Goal: Transaction & Acquisition: Purchase product/service

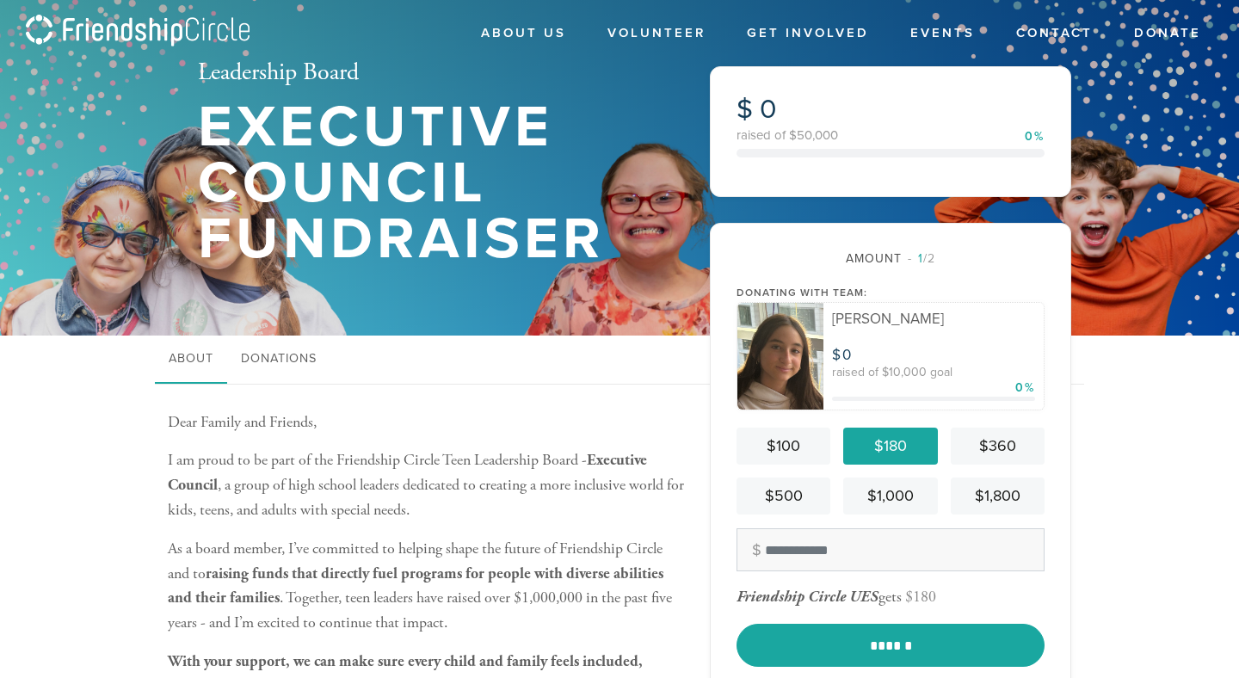
click at [680, 343] on nav "About Donations" at bounding box center [619, 360] width 929 height 49
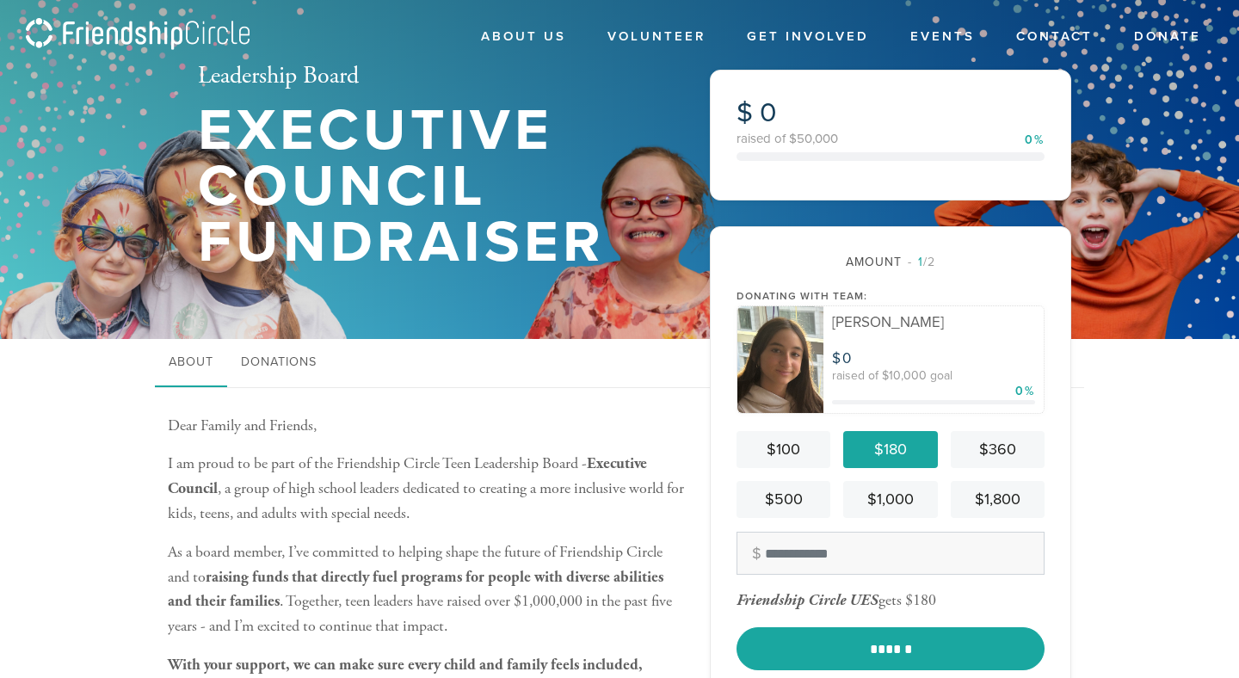
click at [792, 362] on img at bounding box center [780, 360] width 86 height 108
click at [858, 326] on div "[PERSON_NAME]" at bounding box center [933, 322] width 203 height 15
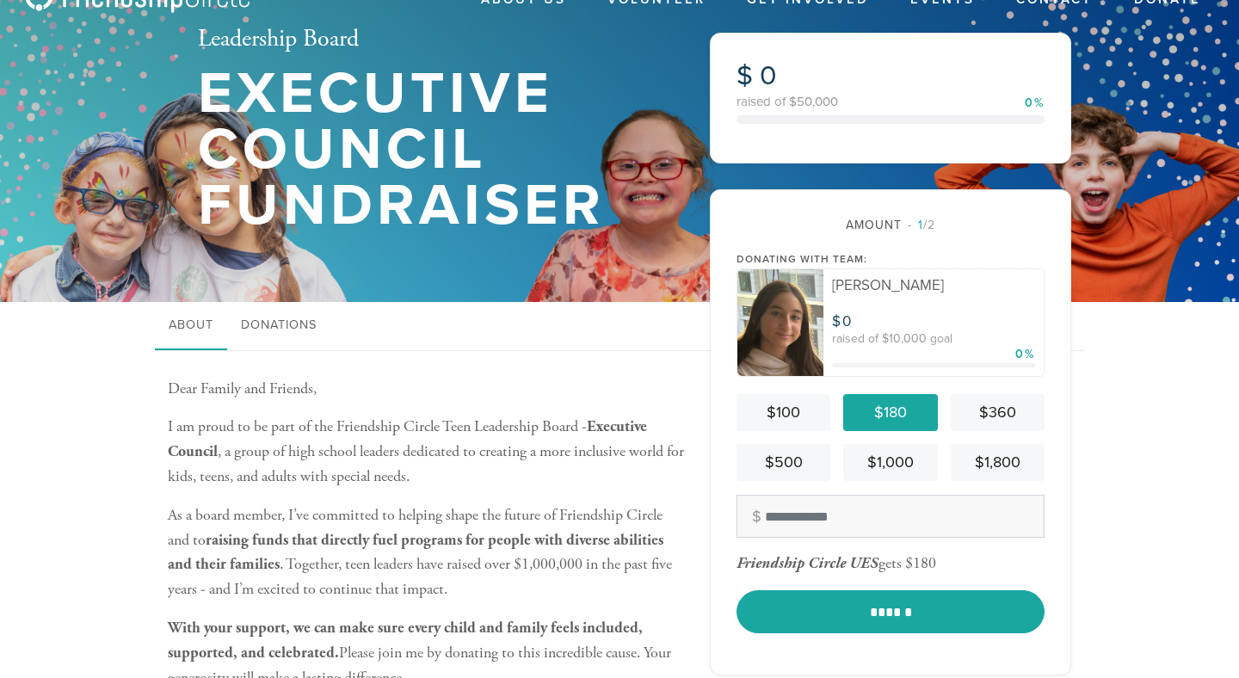
scroll to position [34, 0]
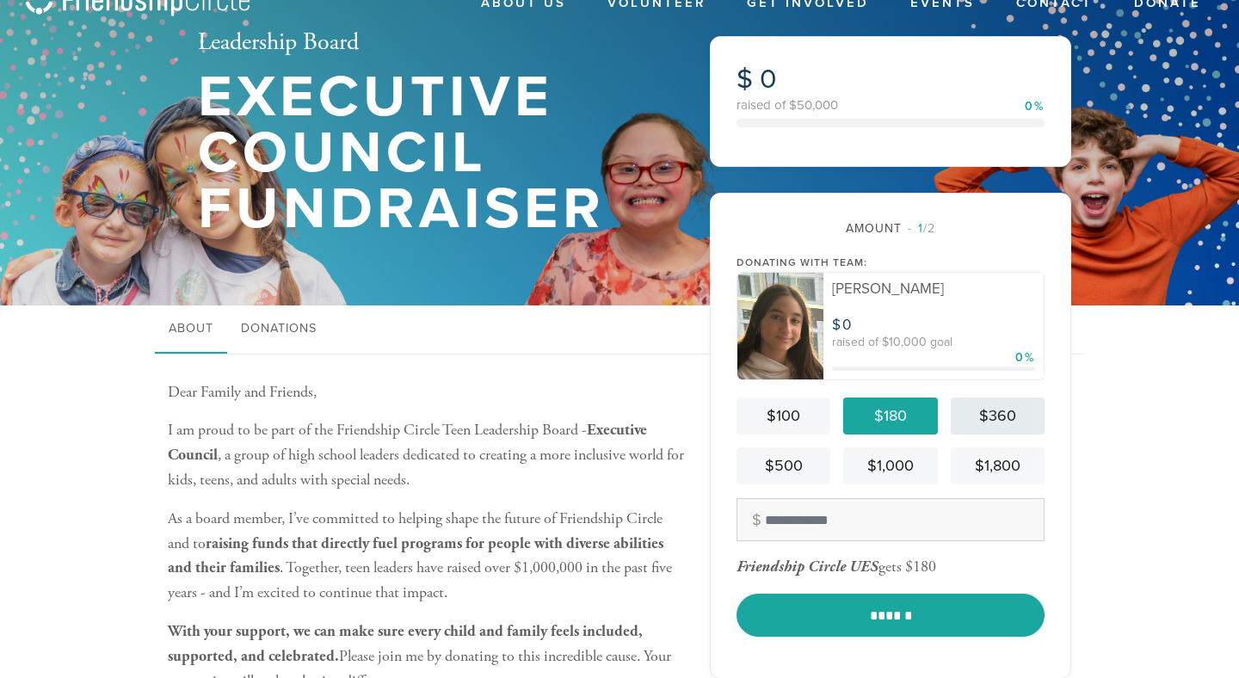
click at [968, 422] on div "$360" at bounding box center [998, 415] width 80 height 23
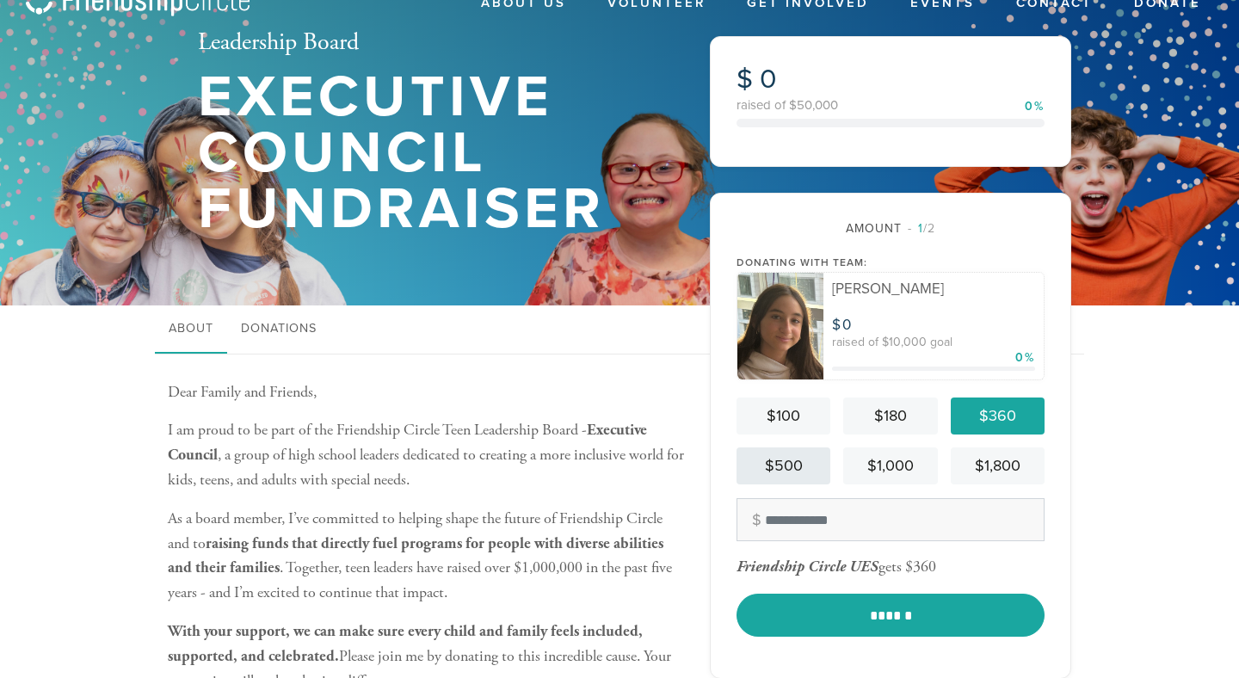
click at [816, 448] on link "$500" at bounding box center [783, 465] width 94 height 37
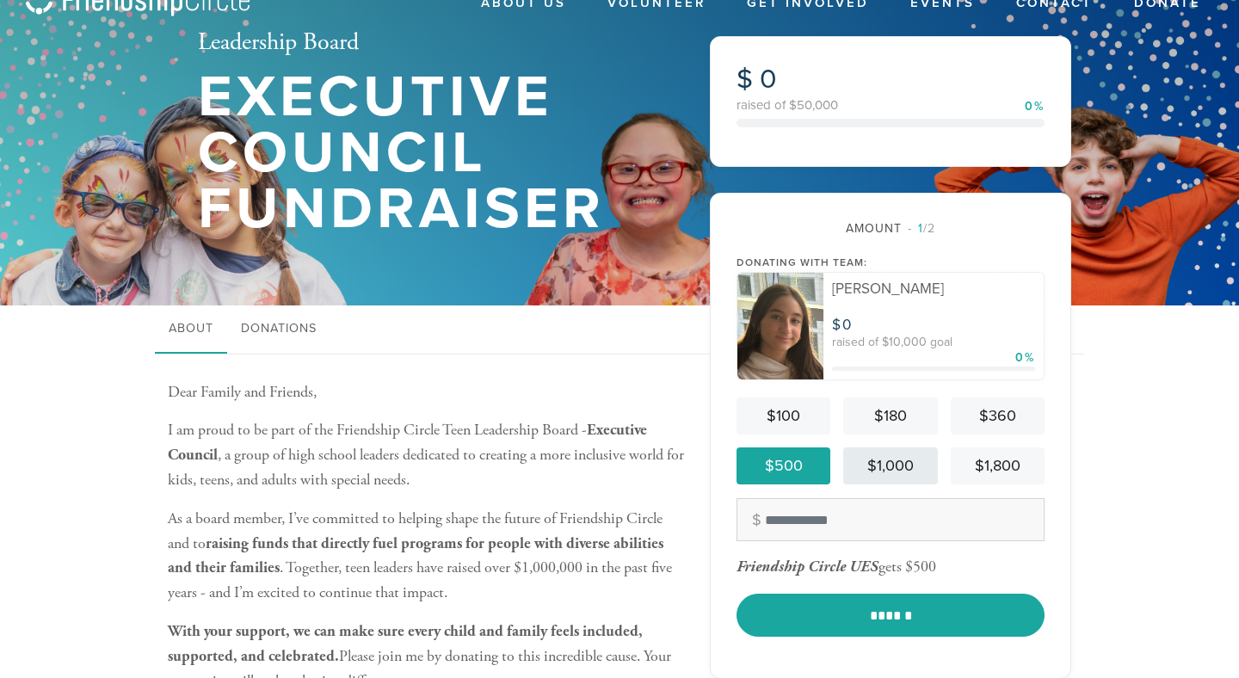
click at [866, 462] on div "$1,000" at bounding box center [890, 465] width 80 height 23
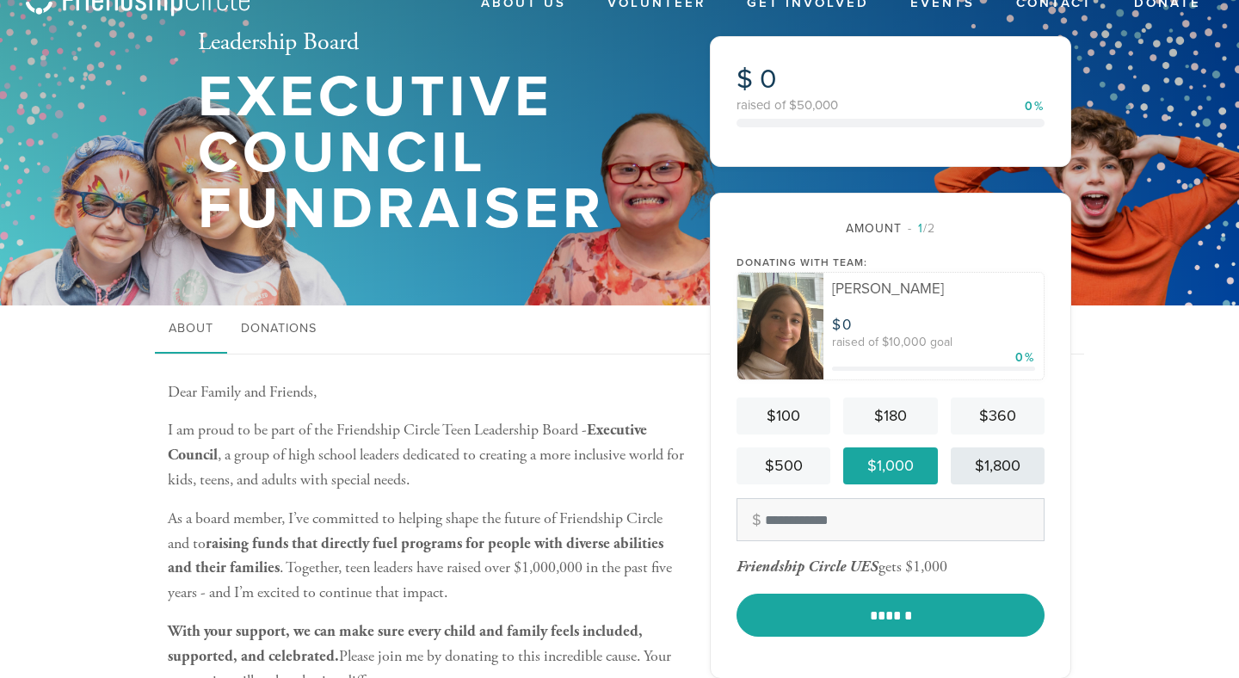
click at [968, 478] on link "$1,800" at bounding box center [998, 465] width 94 height 37
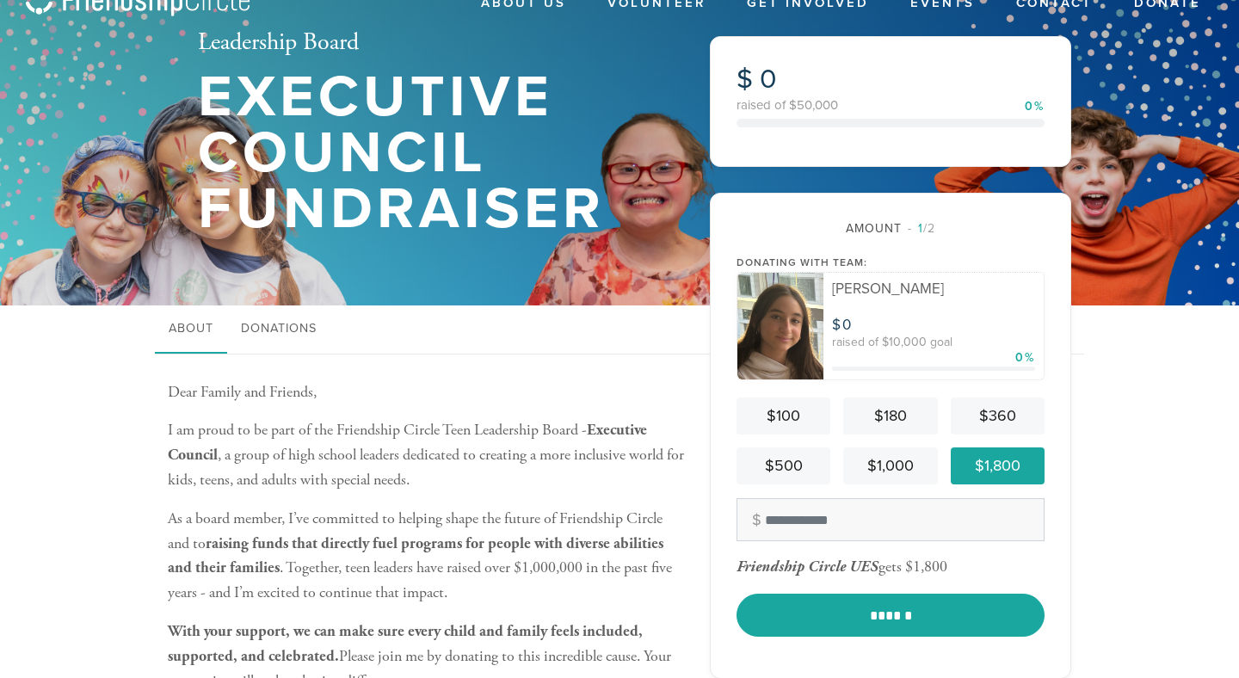
click at [927, 440] on div "$100 $180 $360 $500 $1,000 $1,800" at bounding box center [890, 440] width 308 height 87
click at [927, 419] on div "$180" at bounding box center [890, 415] width 80 height 23
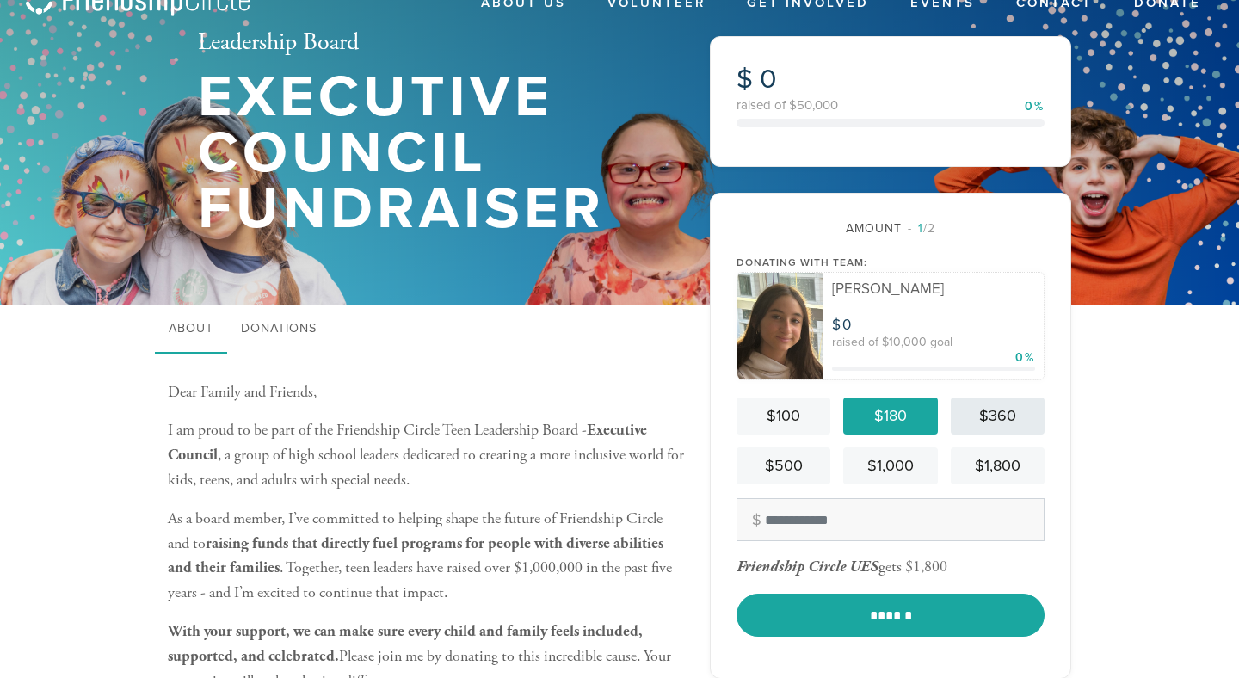
click at [980, 419] on div "$360" at bounding box center [998, 415] width 80 height 23
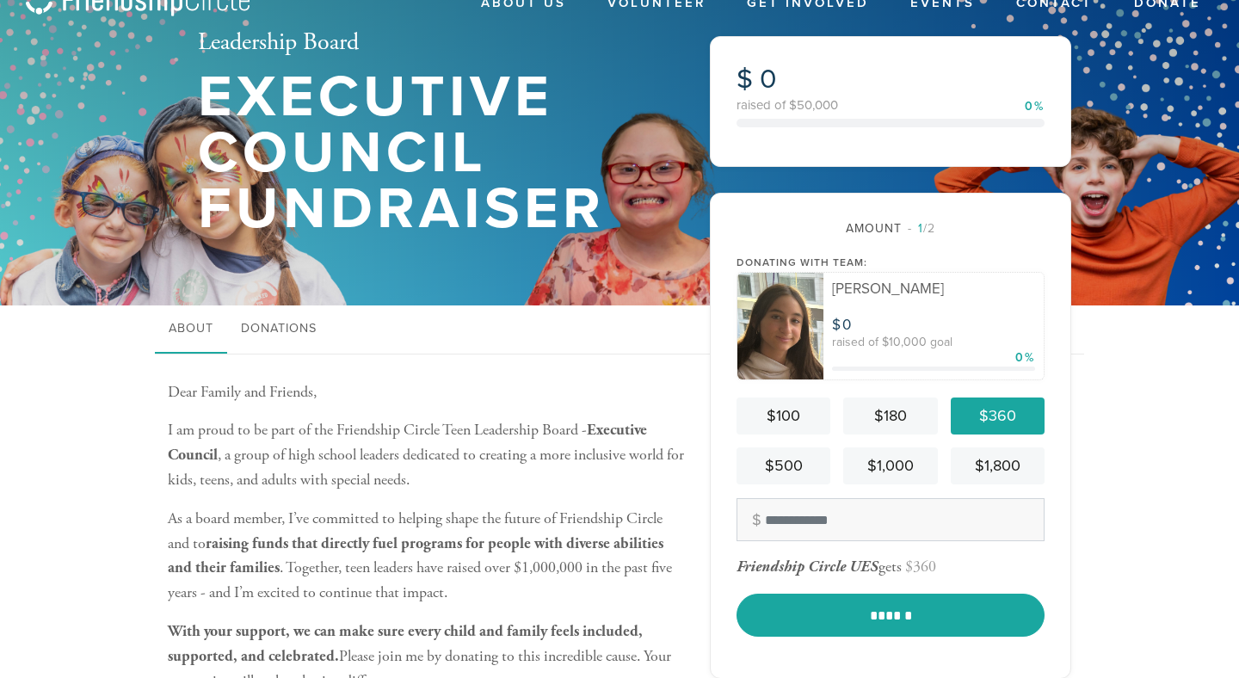
scroll to position [0, 0]
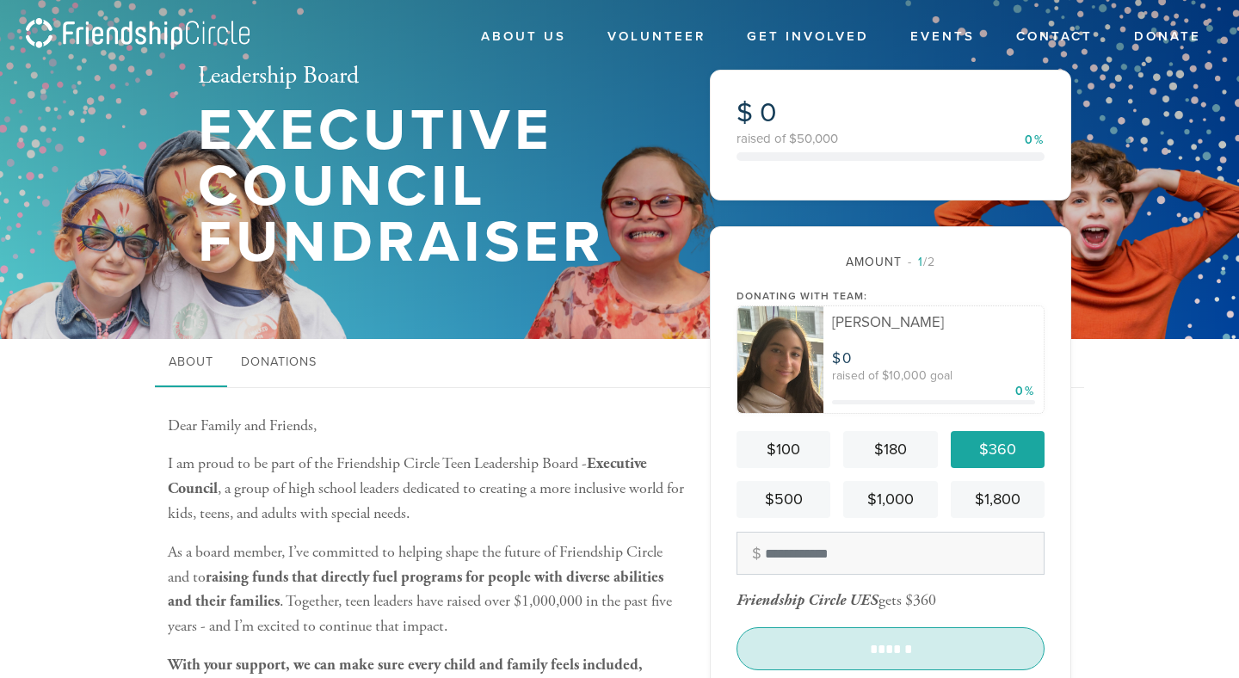
click at [771, 630] on input "******" at bounding box center [890, 648] width 308 height 43
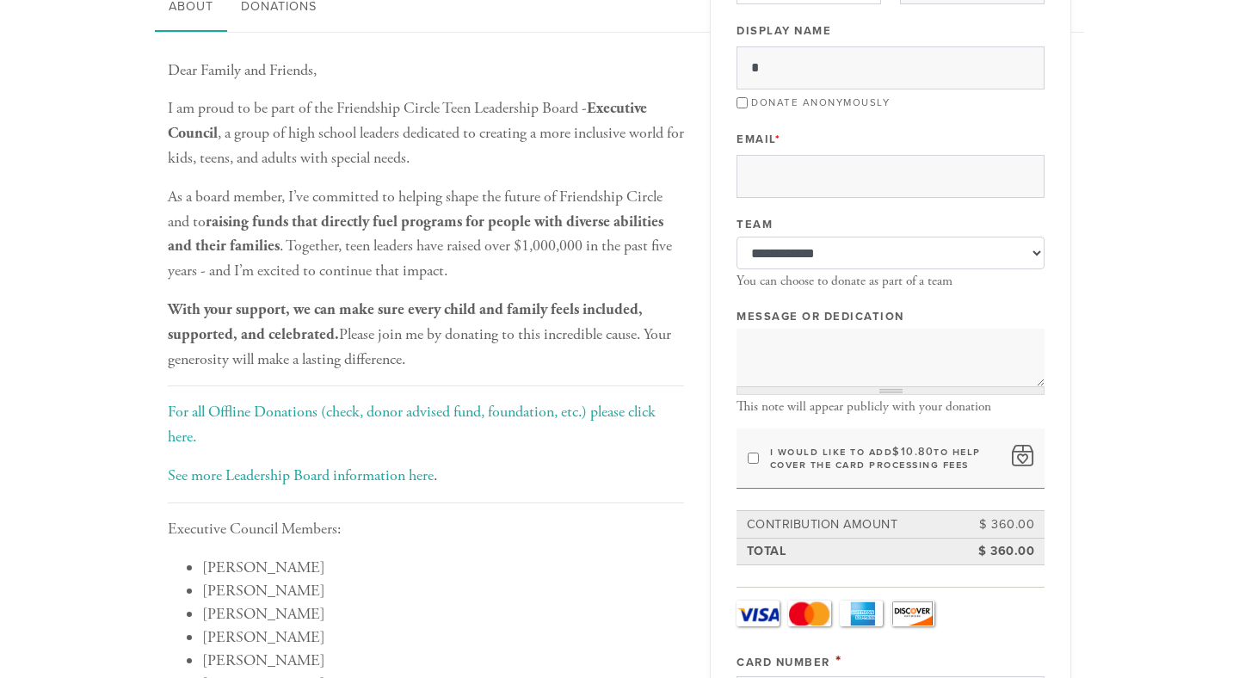
scroll to position [380, 0]
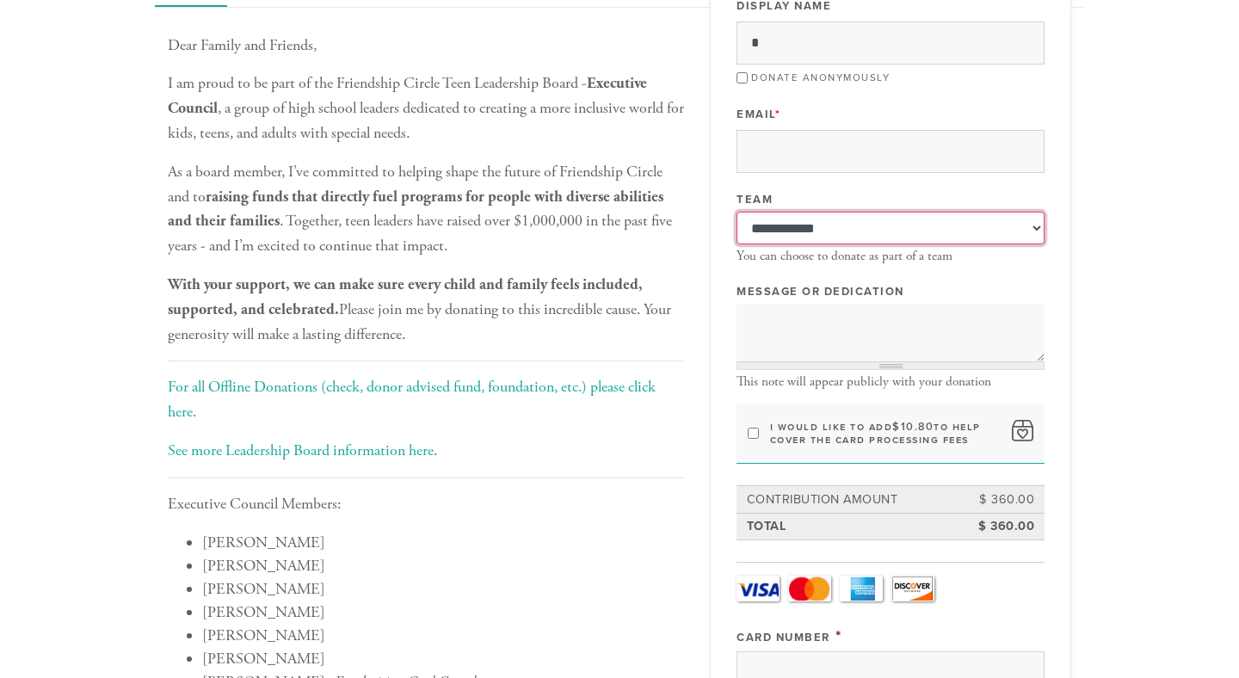
click at [761, 231] on select "**********" at bounding box center [890, 228] width 308 height 33
click at [736, 212] on select "**********" at bounding box center [890, 228] width 308 height 33
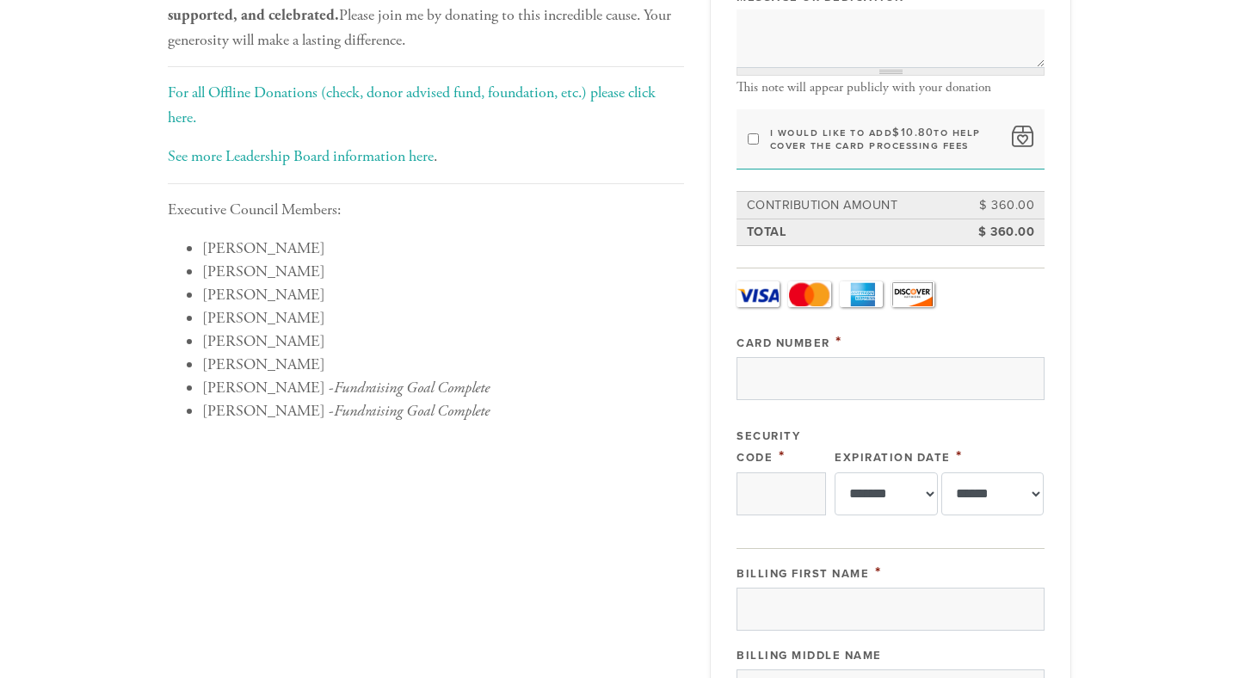
scroll to position [0, 0]
